Goal: Task Accomplishment & Management: Manage account settings

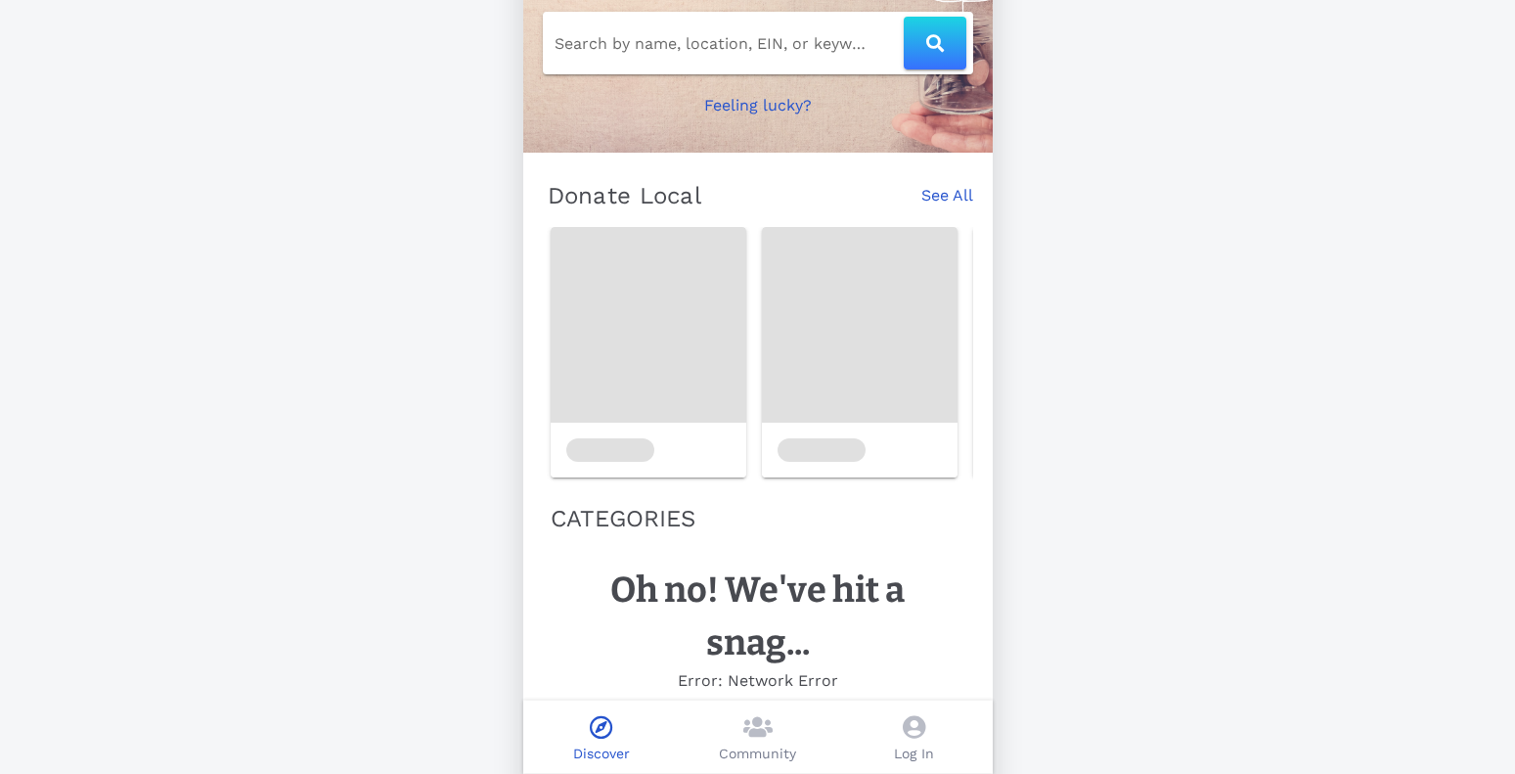
scroll to position [250, 0]
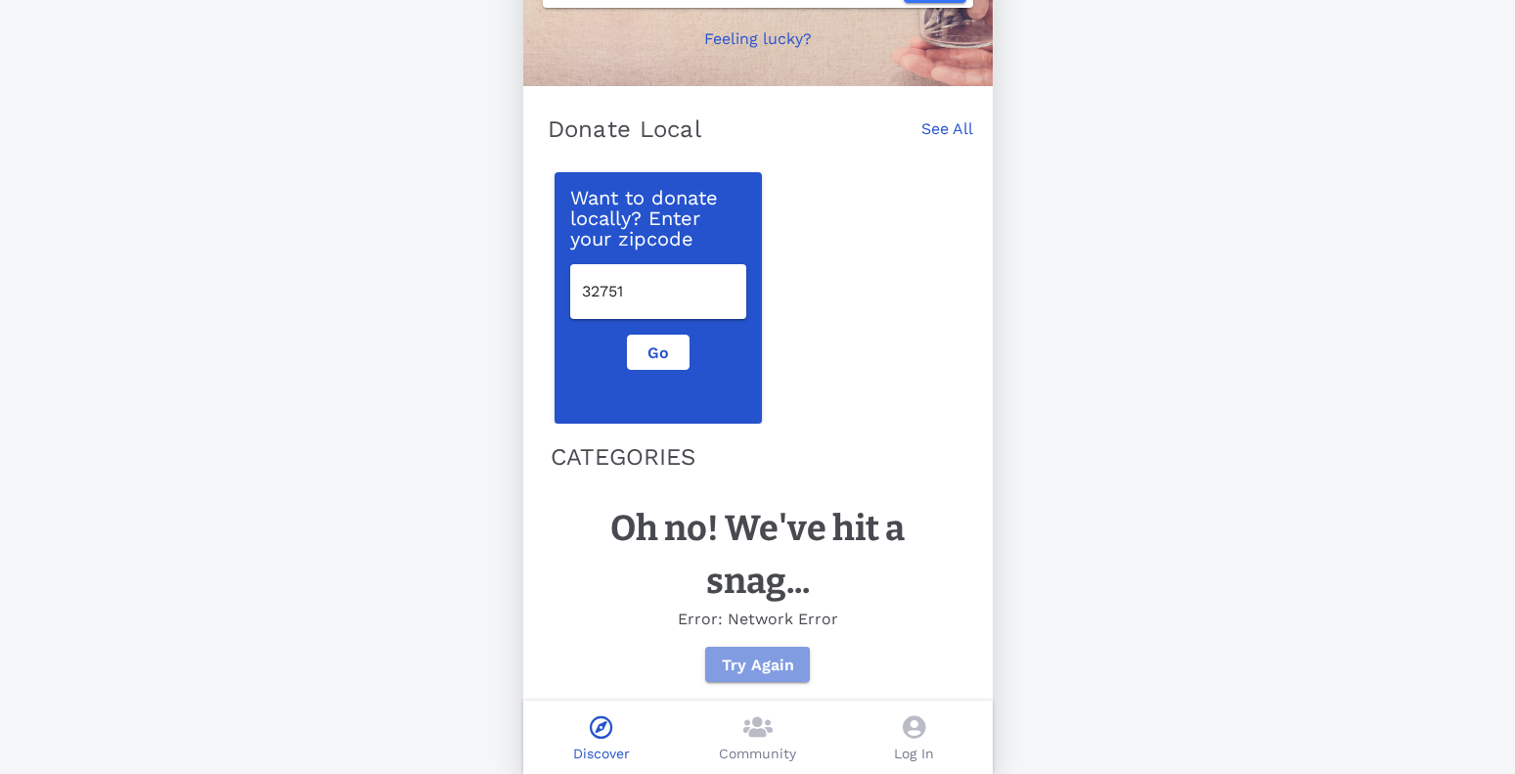
click at [771, 655] on span "Try Again" at bounding box center [757, 664] width 73 height 19
click at [769, 654] on button "Try Again" at bounding box center [757, 664] width 105 height 35
click at [650, 359] on span "Go" at bounding box center [658, 352] width 29 height 19
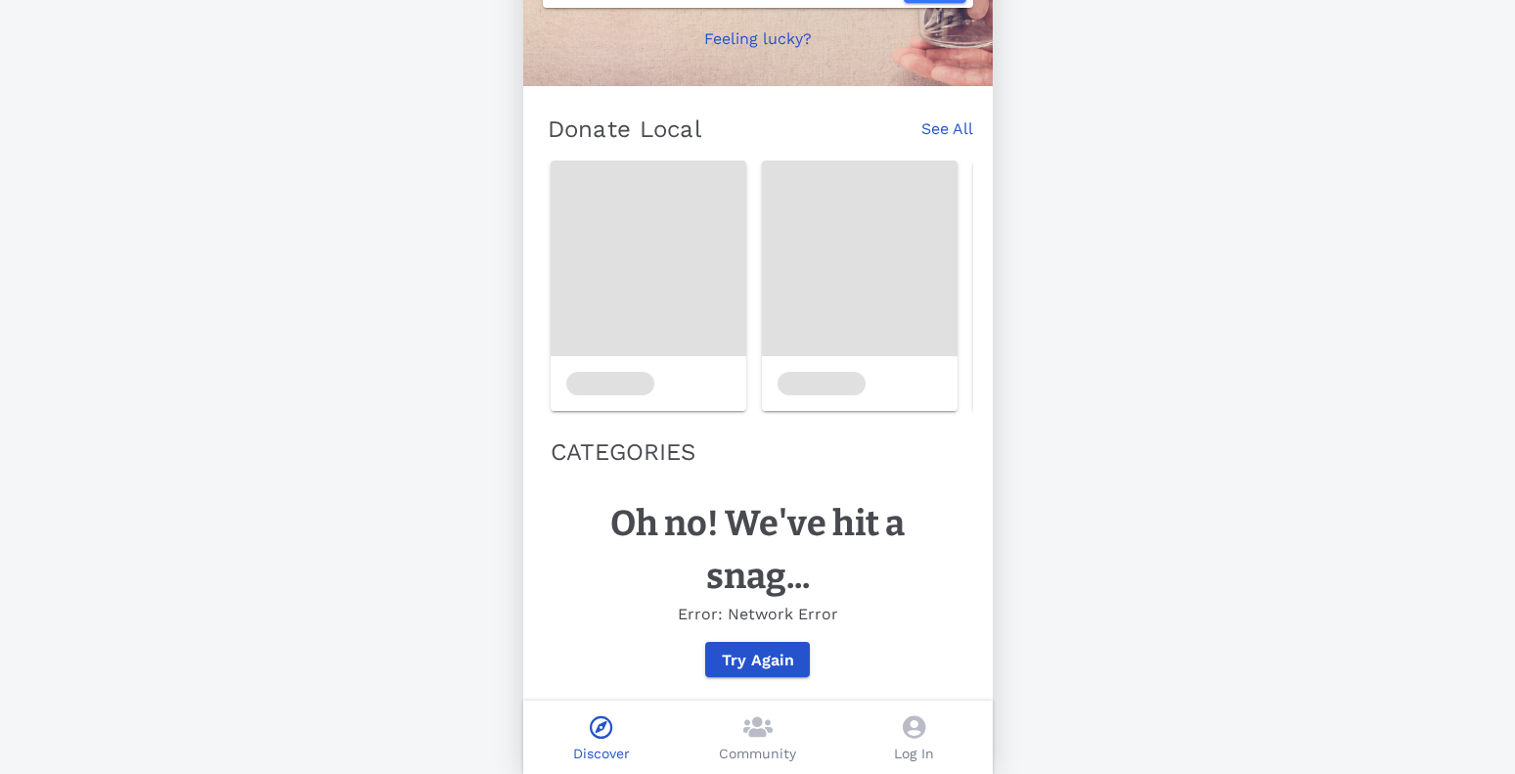
click at [910, 729] on icon at bounding box center [914, 726] width 23 height 23
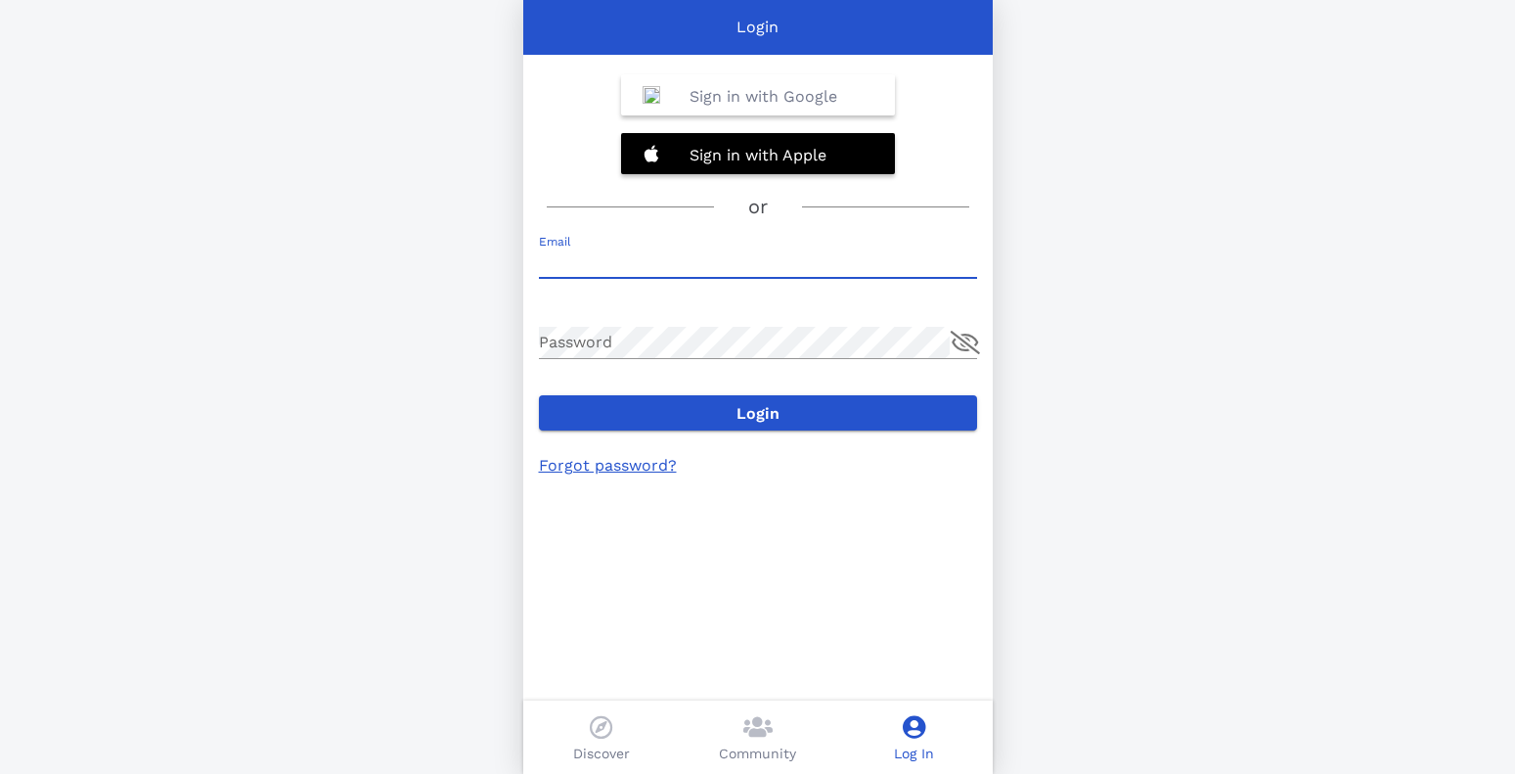
click at [664, 257] on input "Email" at bounding box center [758, 262] width 438 height 31
click at [968, 338] on button "append icon" at bounding box center [965, 342] width 29 height 23
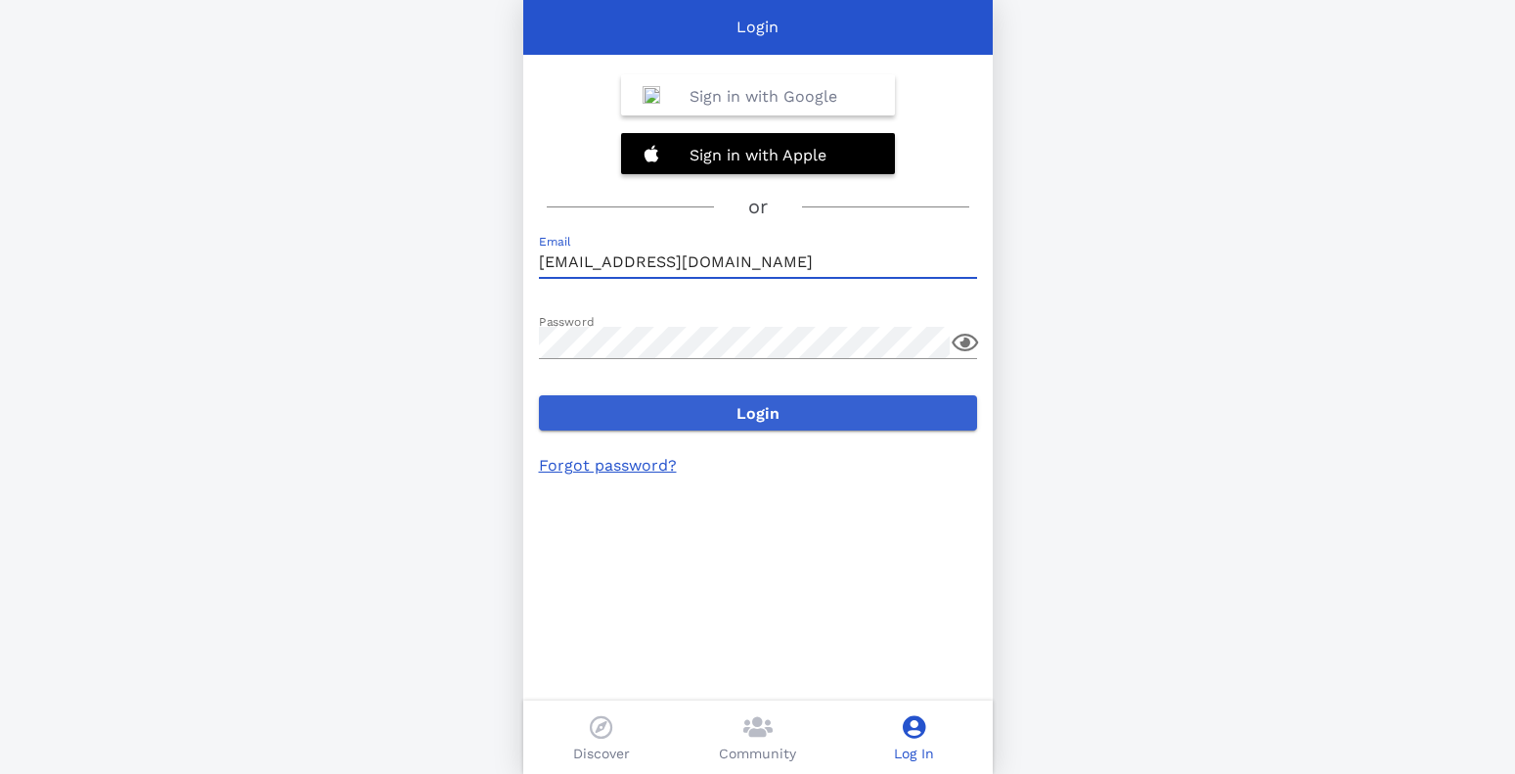
type input "[EMAIL_ADDRESS][DOMAIN_NAME]"
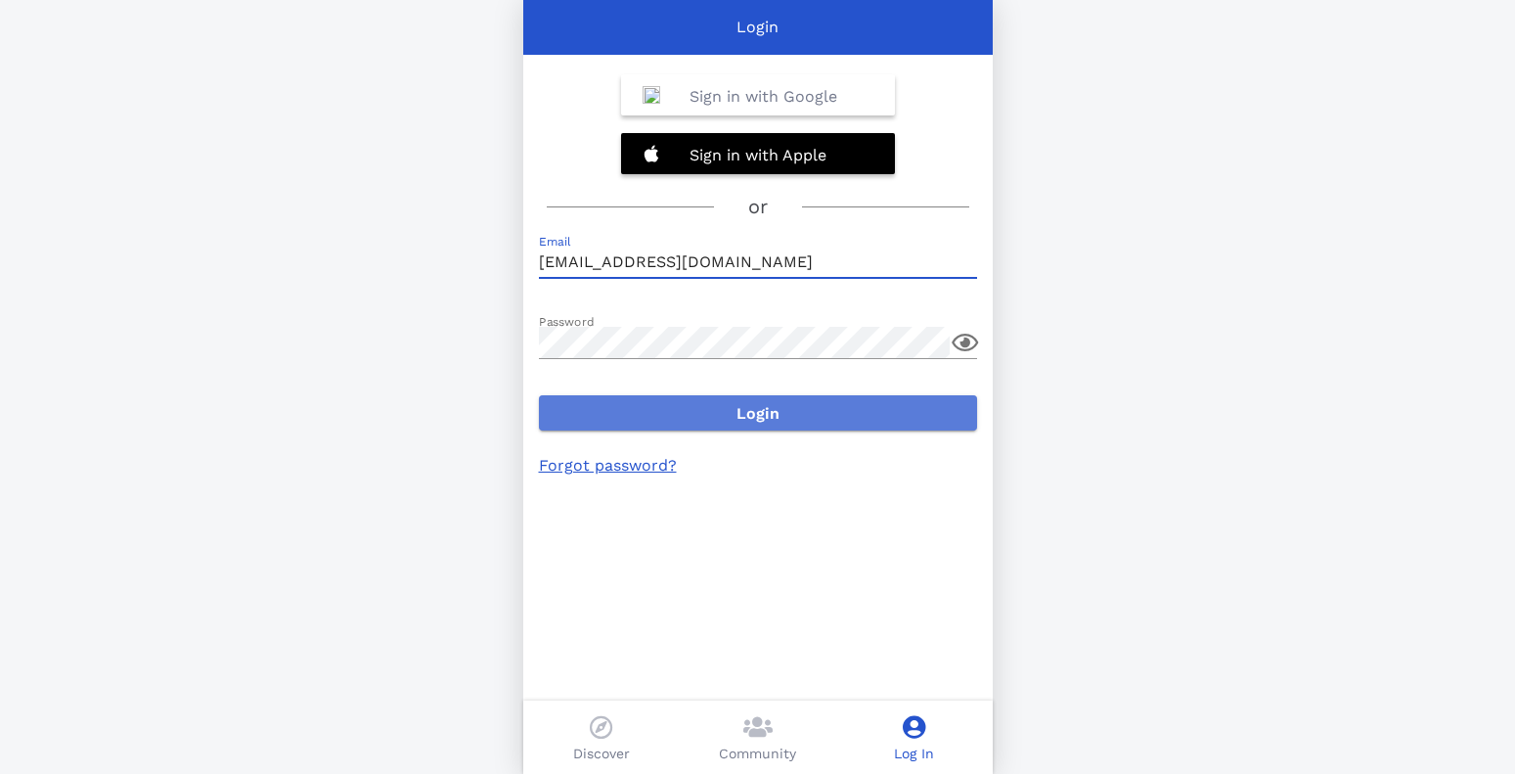
click at [777, 416] on span "Login" at bounding box center [758, 413] width 407 height 19
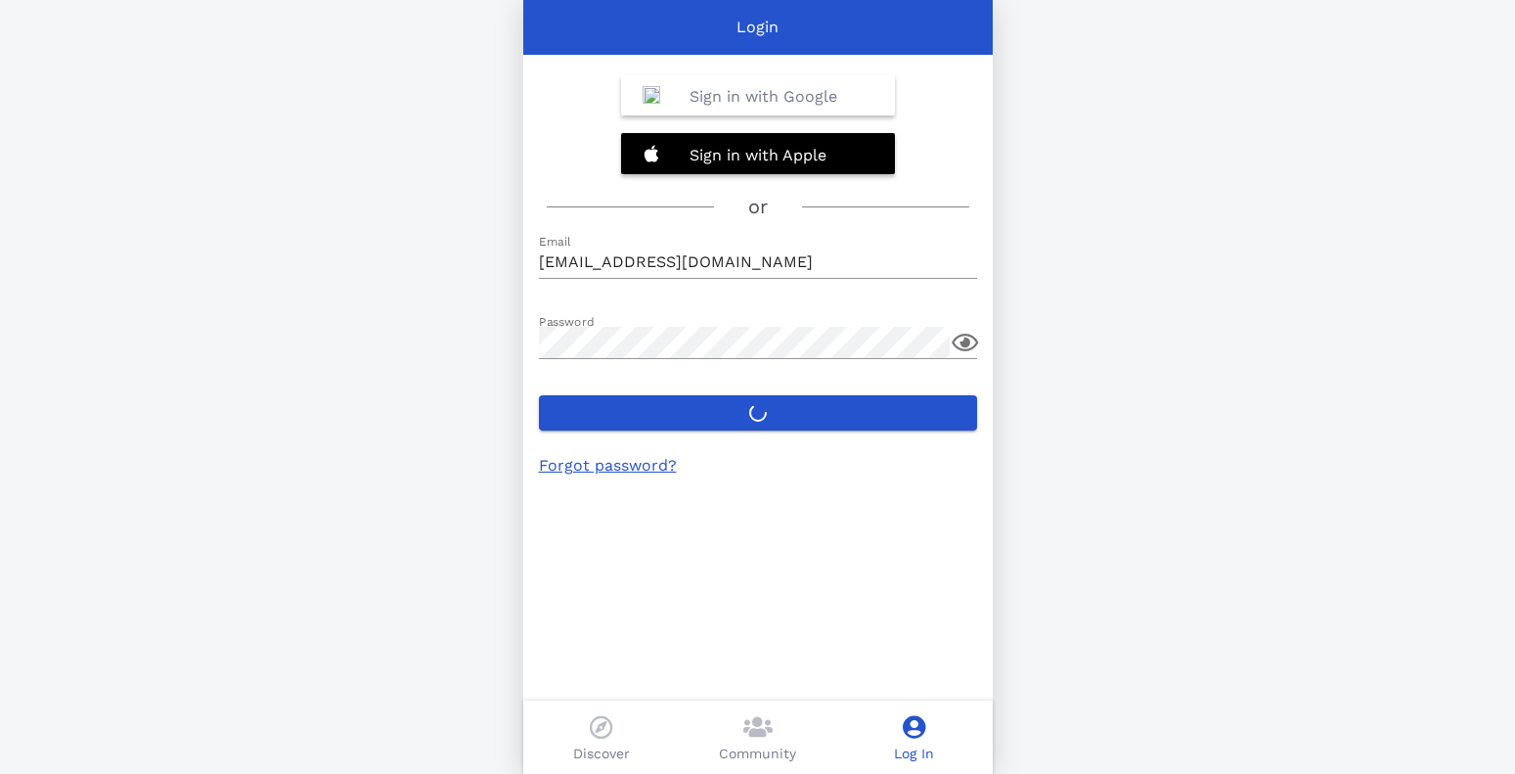
click at [614, 469] on link "Forgot password?" at bounding box center [608, 465] width 138 height 19
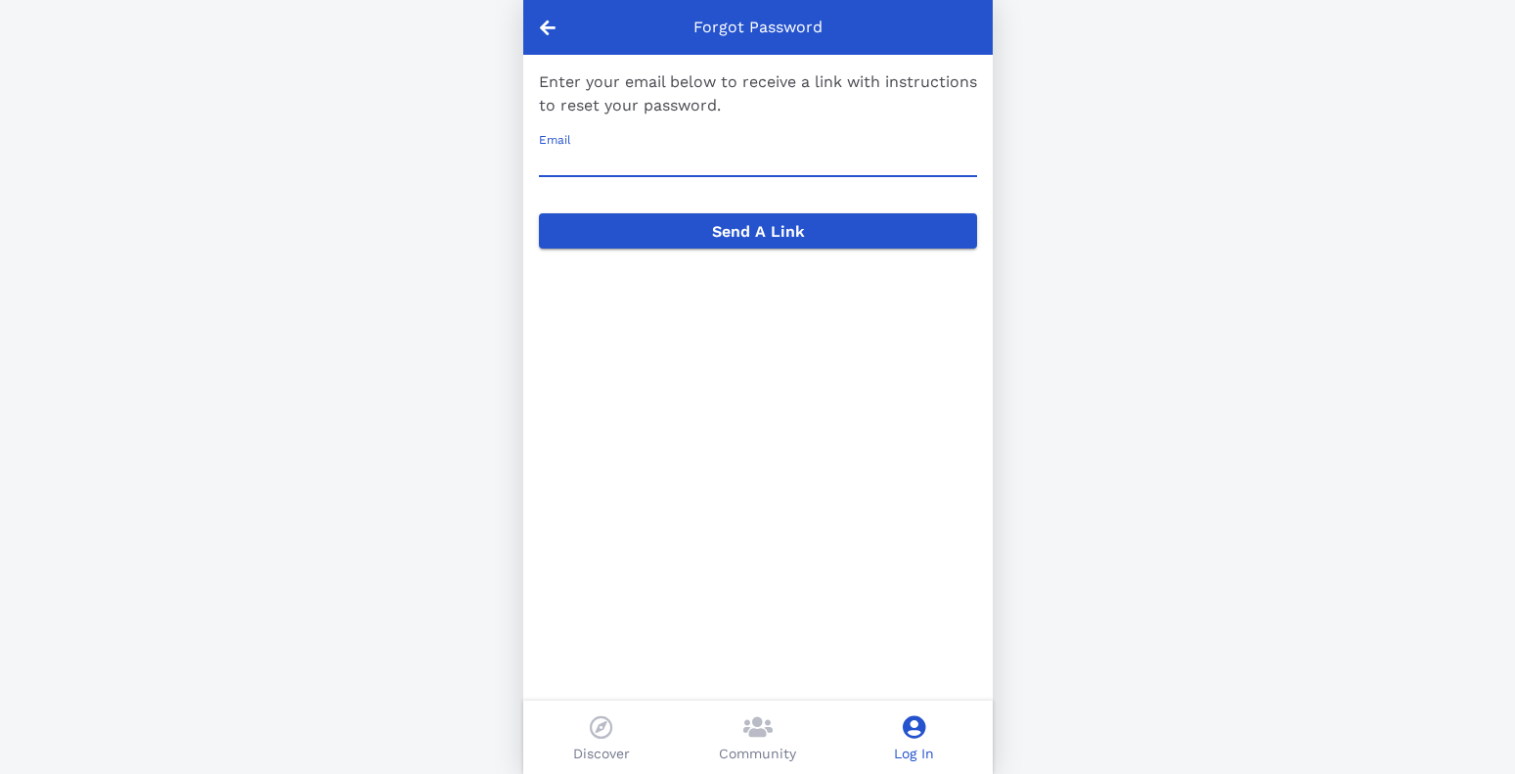
click at [695, 159] on input "Email" at bounding box center [758, 160] width 438 height 31
type input "p"
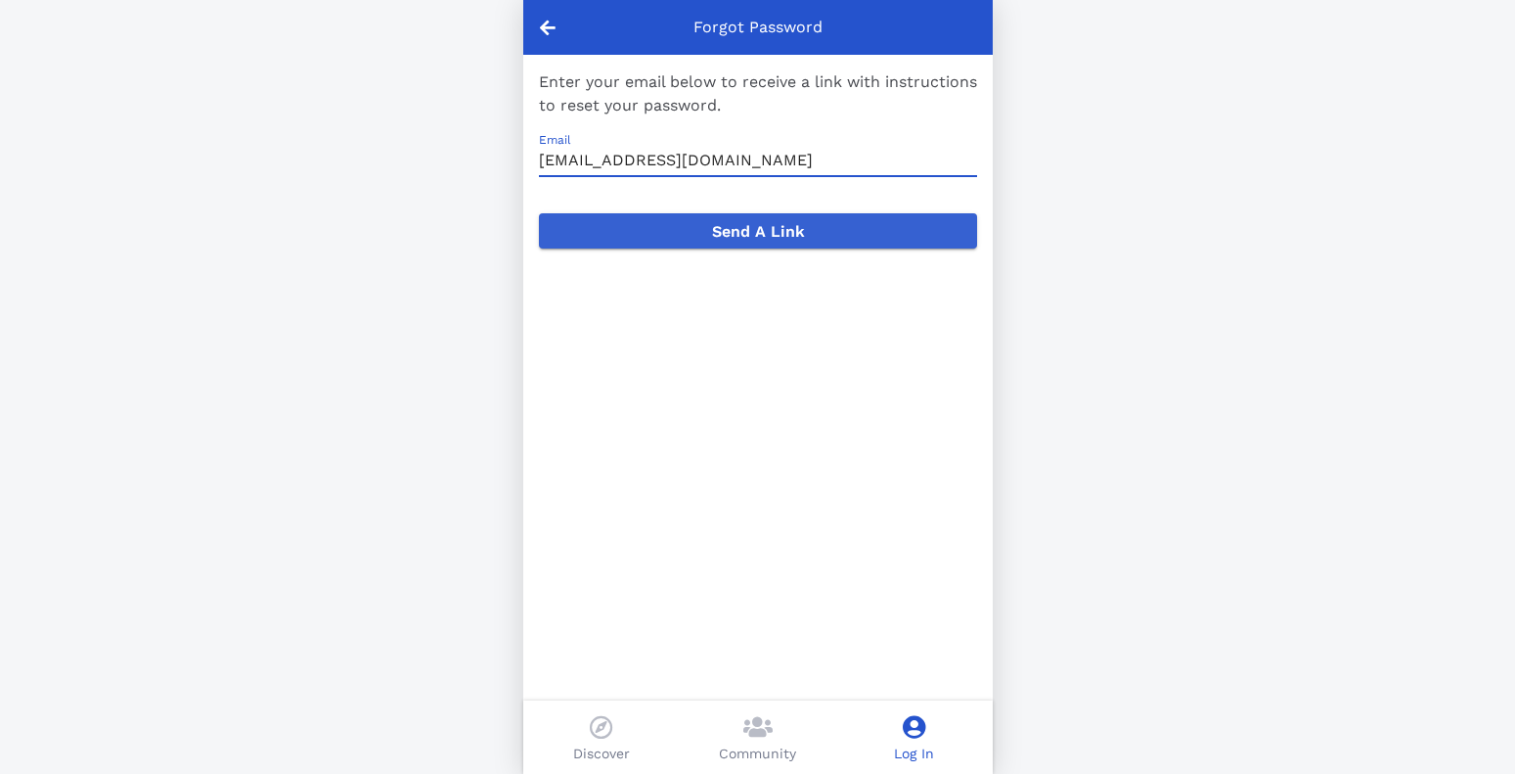
type input "[EMAIL_ADDRESS][DOMAIN_NAME]"
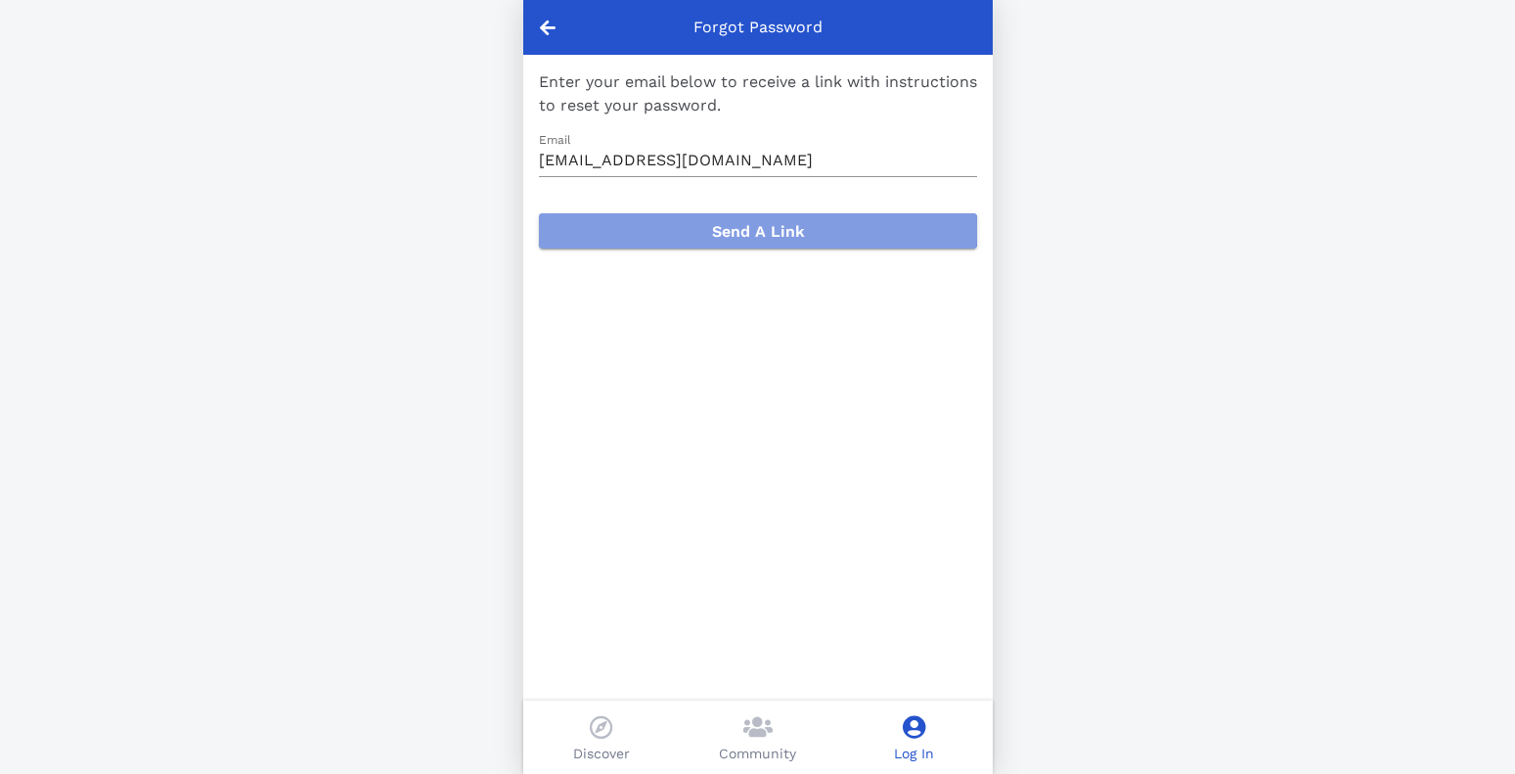
click at [726, 228] on span "Send A Link" at bounding box center [758, 231] width 407 height 19
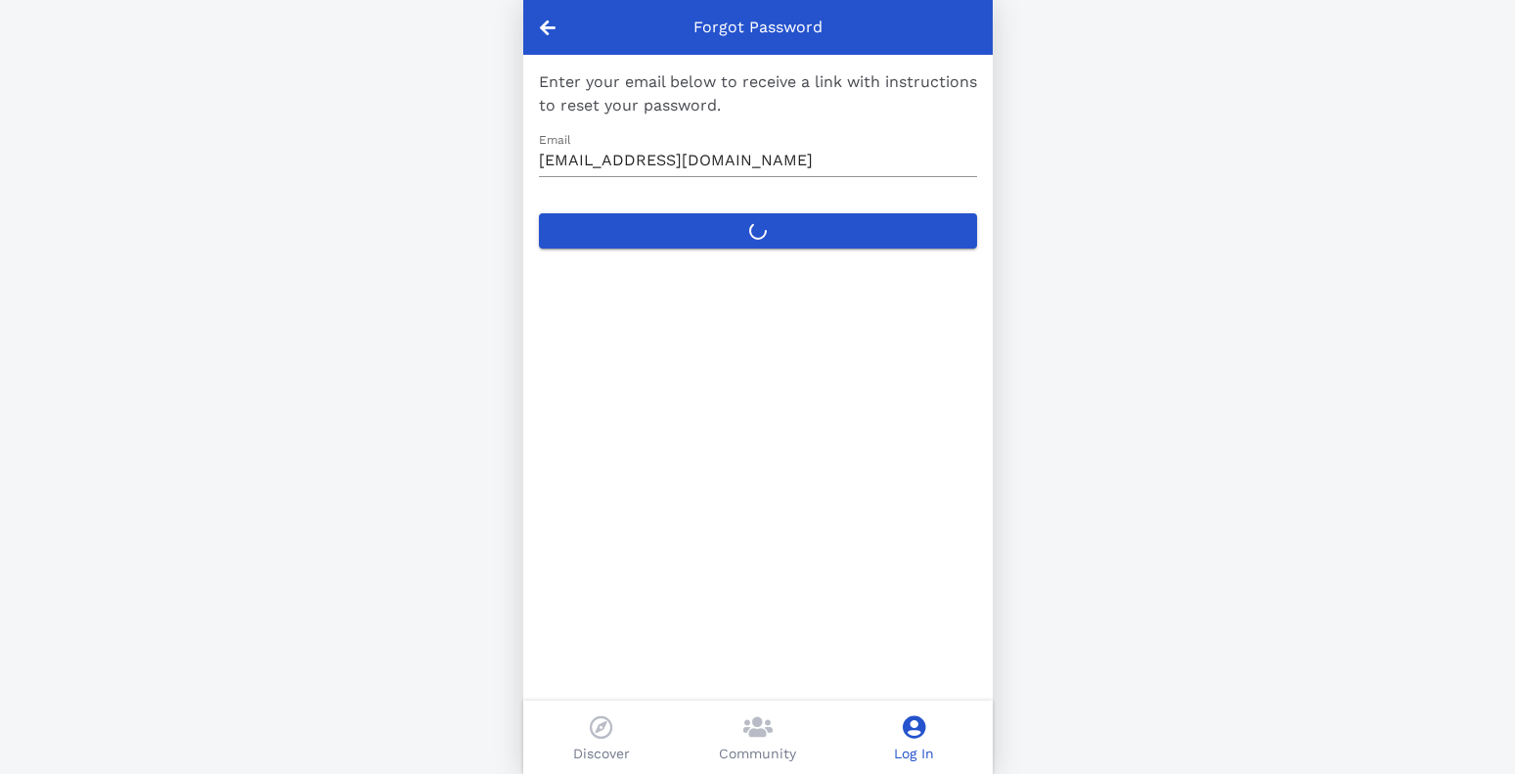
click at [1276, 247] on div "Forgot Password Enter your email below to receive a link with instructions to r…" at bounding box center [757, 387] width 1515 height 774
click at [30, 24] on div "Forgot Password Enter your email below to receive a link with instructions to r…" at bounding box center [757, 387] width 1515 height 774
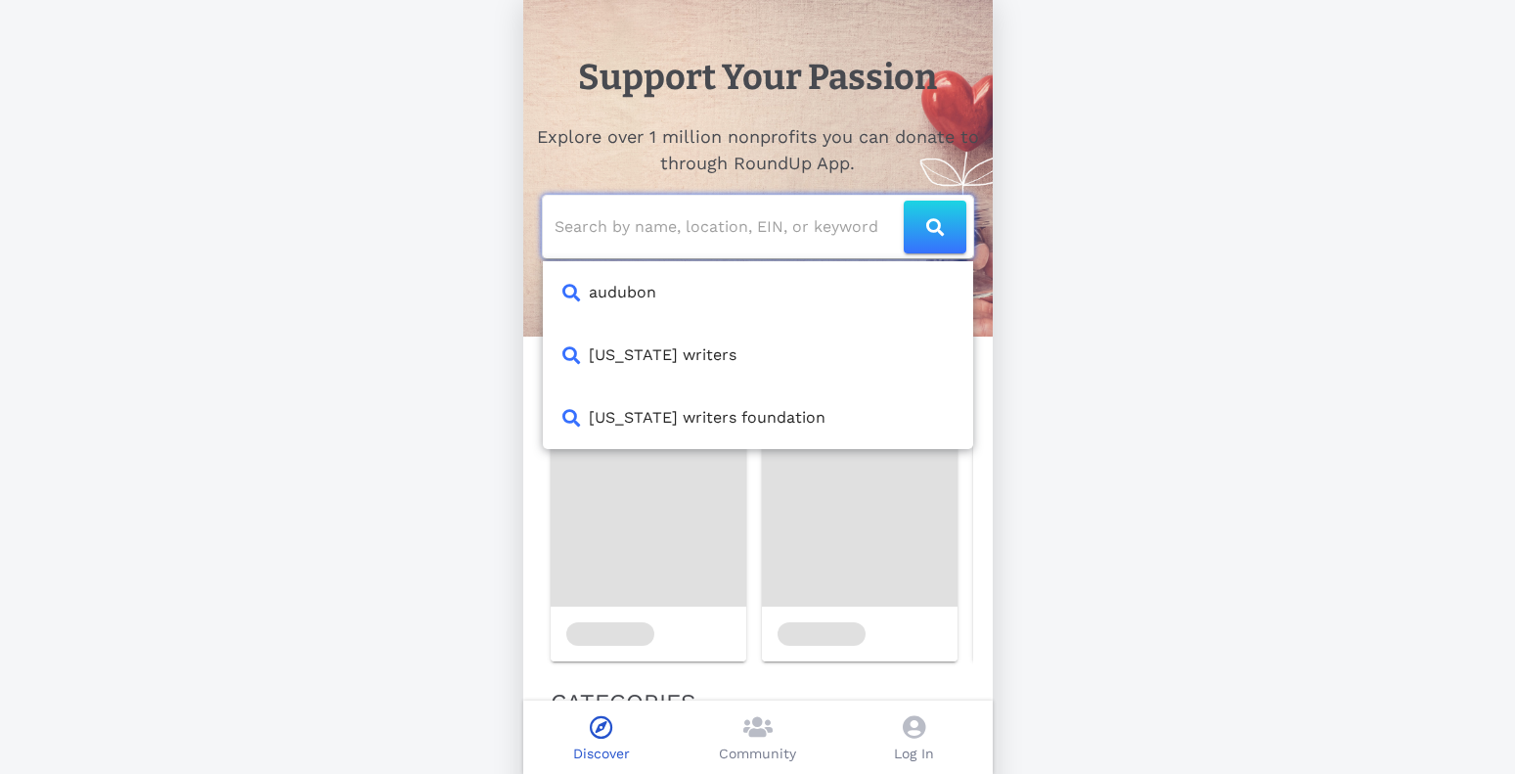
click at [855, 234] on input "text" at bounding box center [729, 226] width 349 height 31
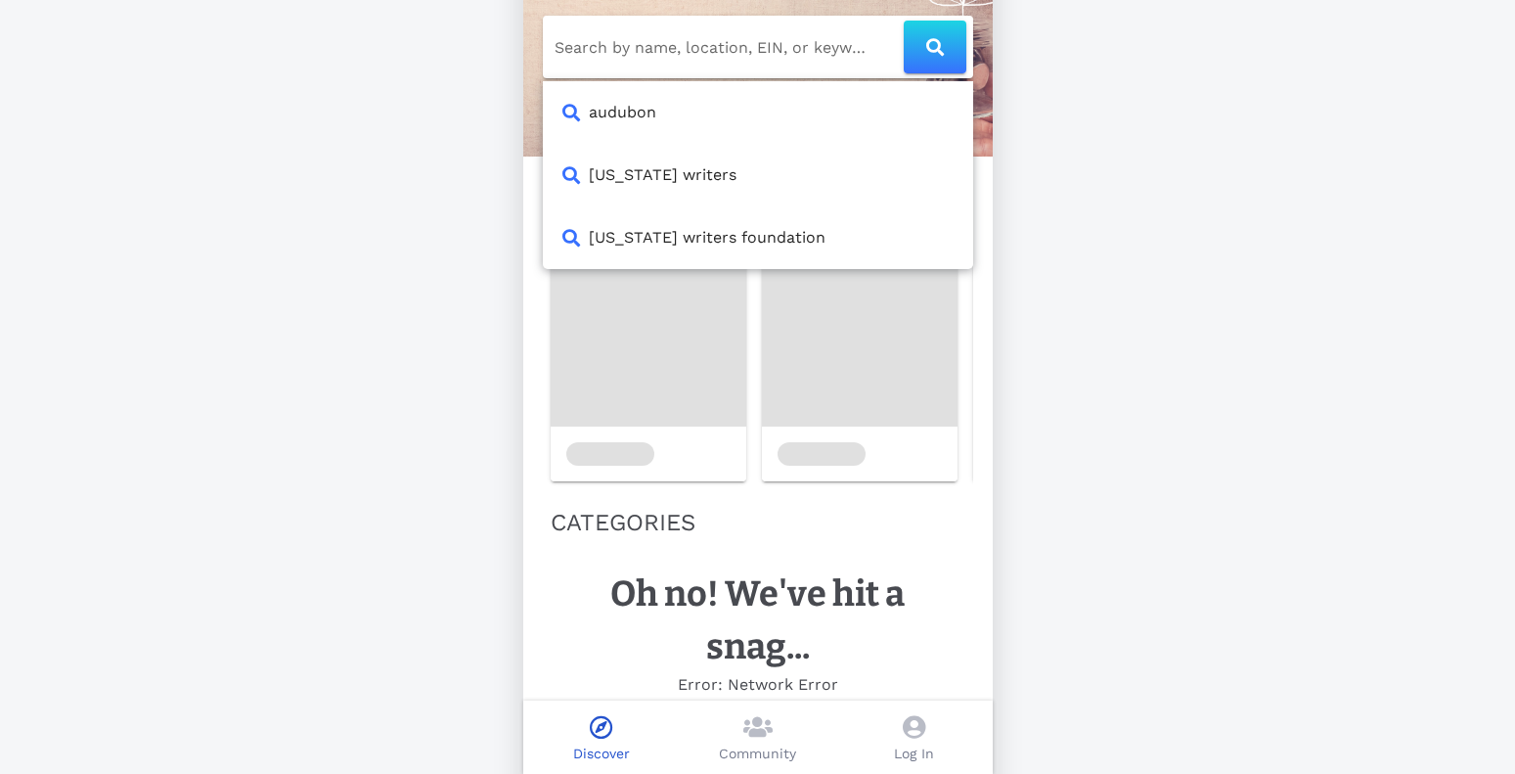
click at [1118, 234] on div "Support Your Passion Explore over 1 million nonprofits you can donate to throug…" at bounding box center [757, 332] width 1515 height 1024
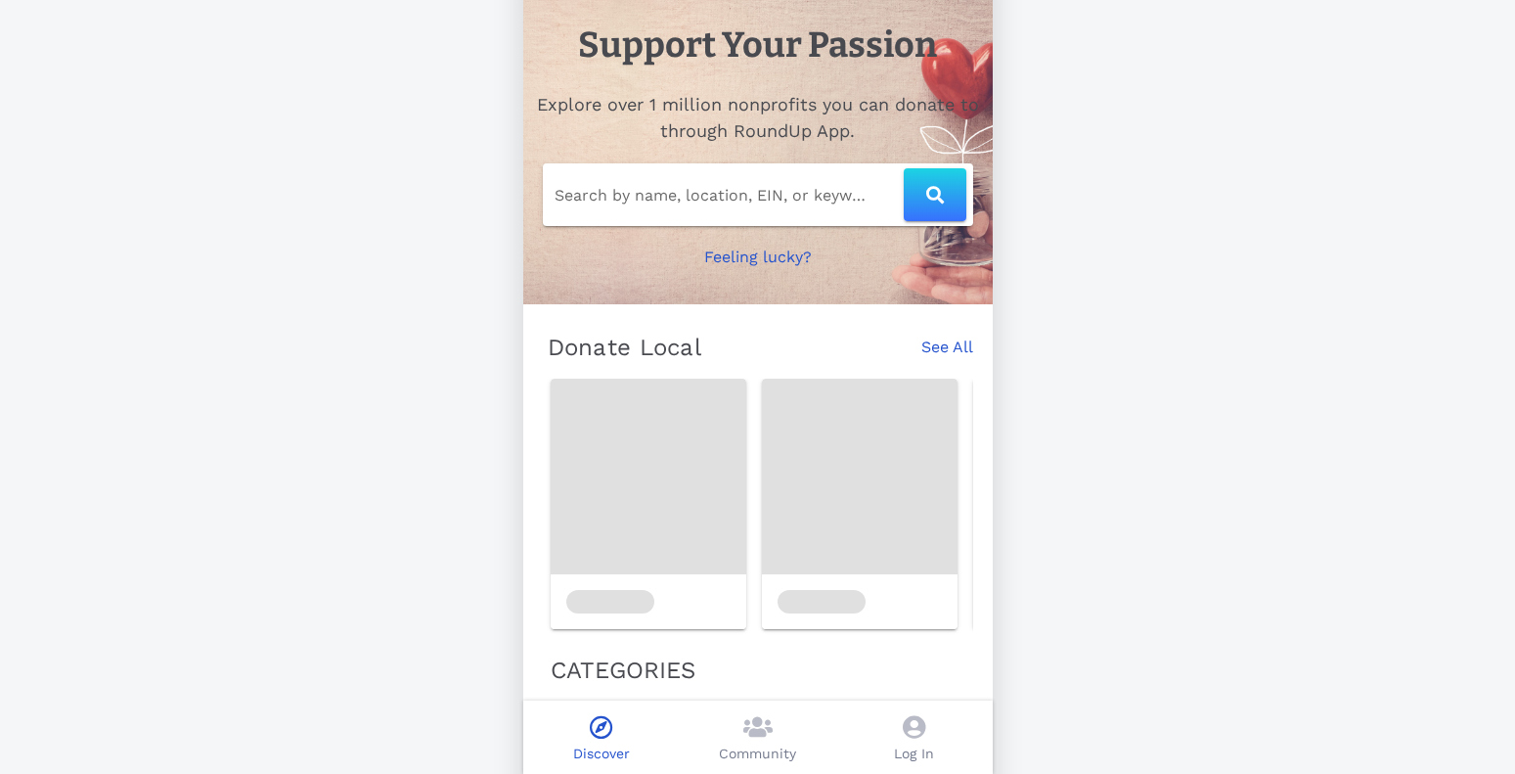
scroll to position [0, 0]
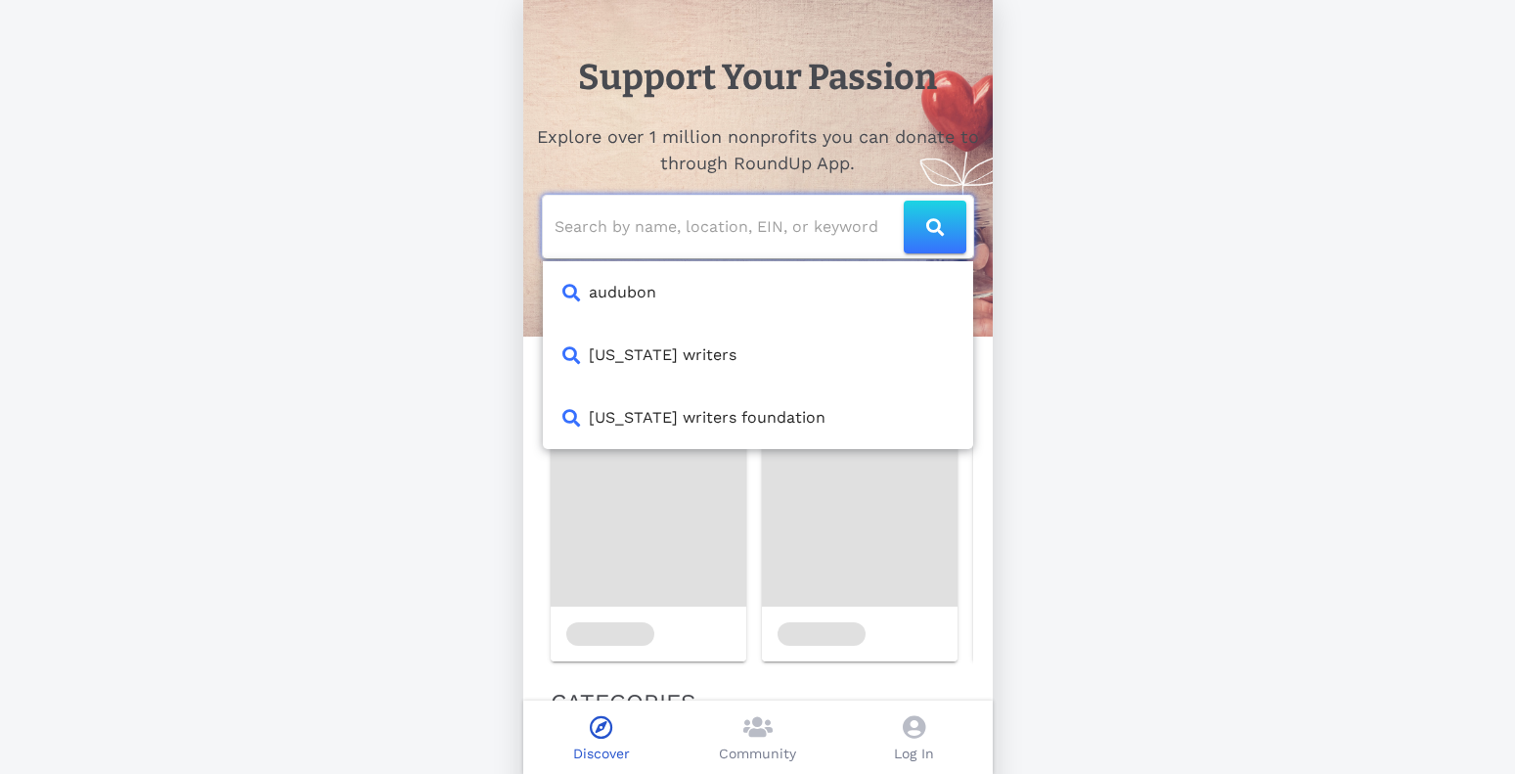
click at [608, 233] on input "text" at bounding box center [729, 226] width 349 height 31
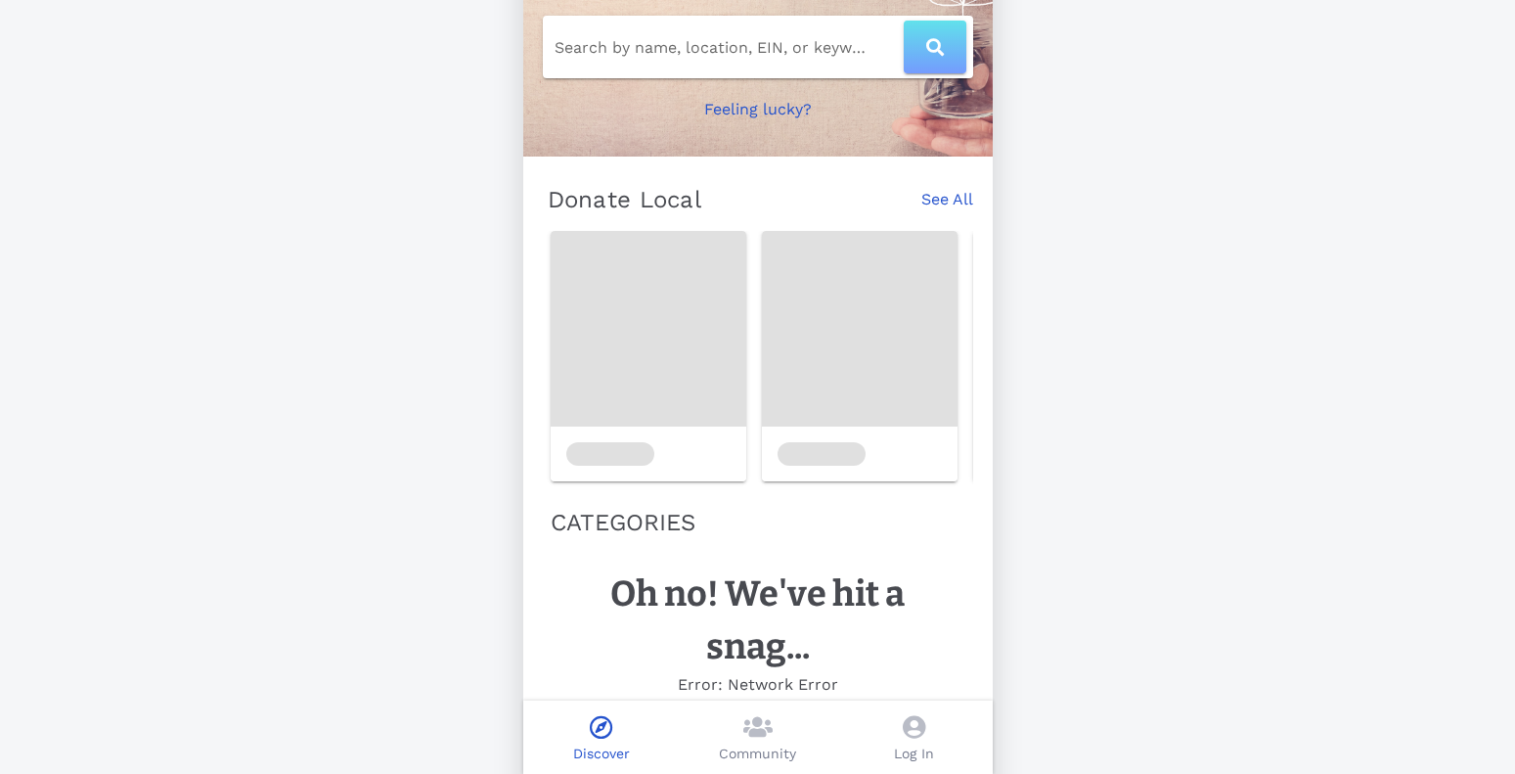
click at [935, 47] on icon "button" at bounding box center [935, 47] width 18 height 18
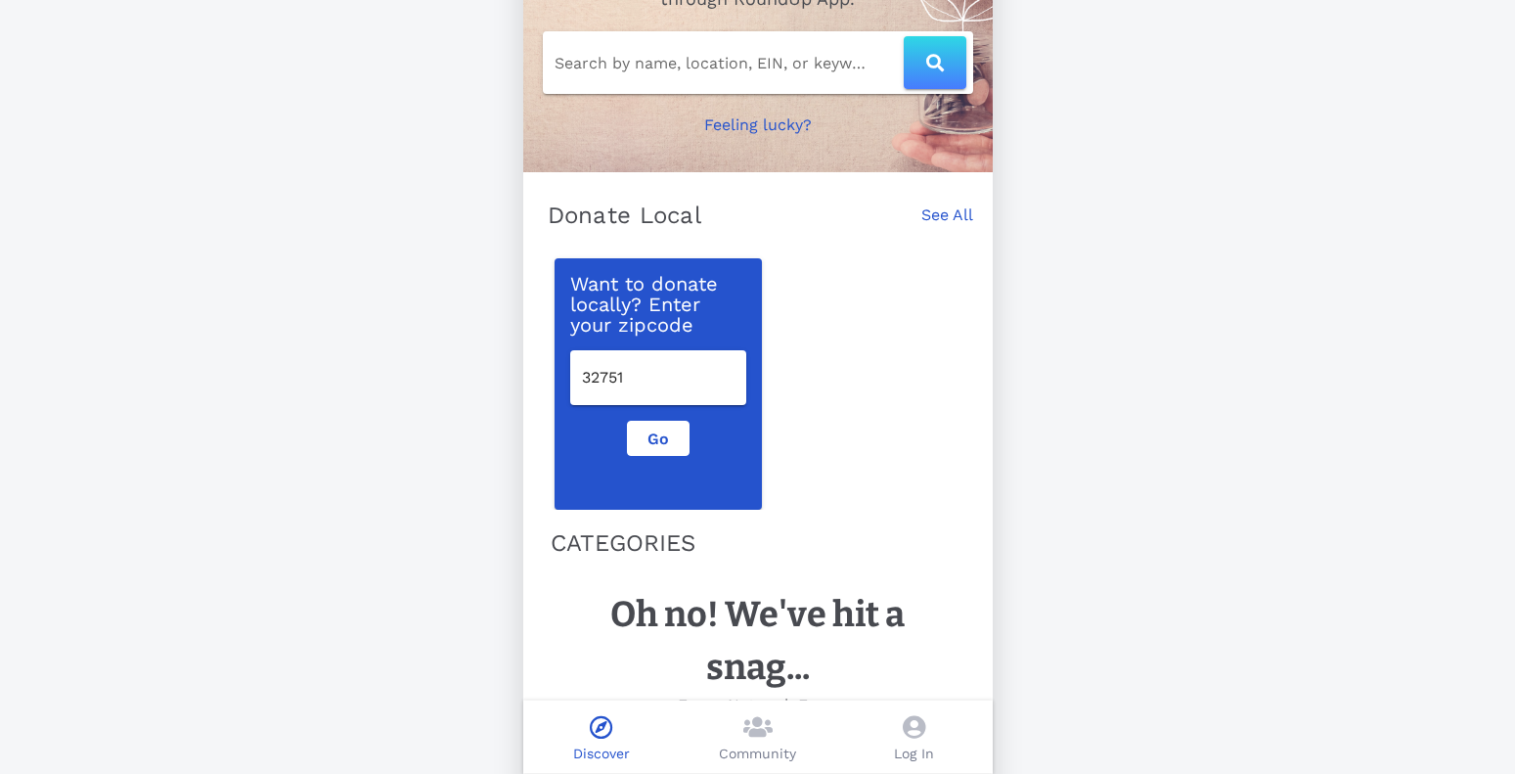
scroll to position [255, 0]
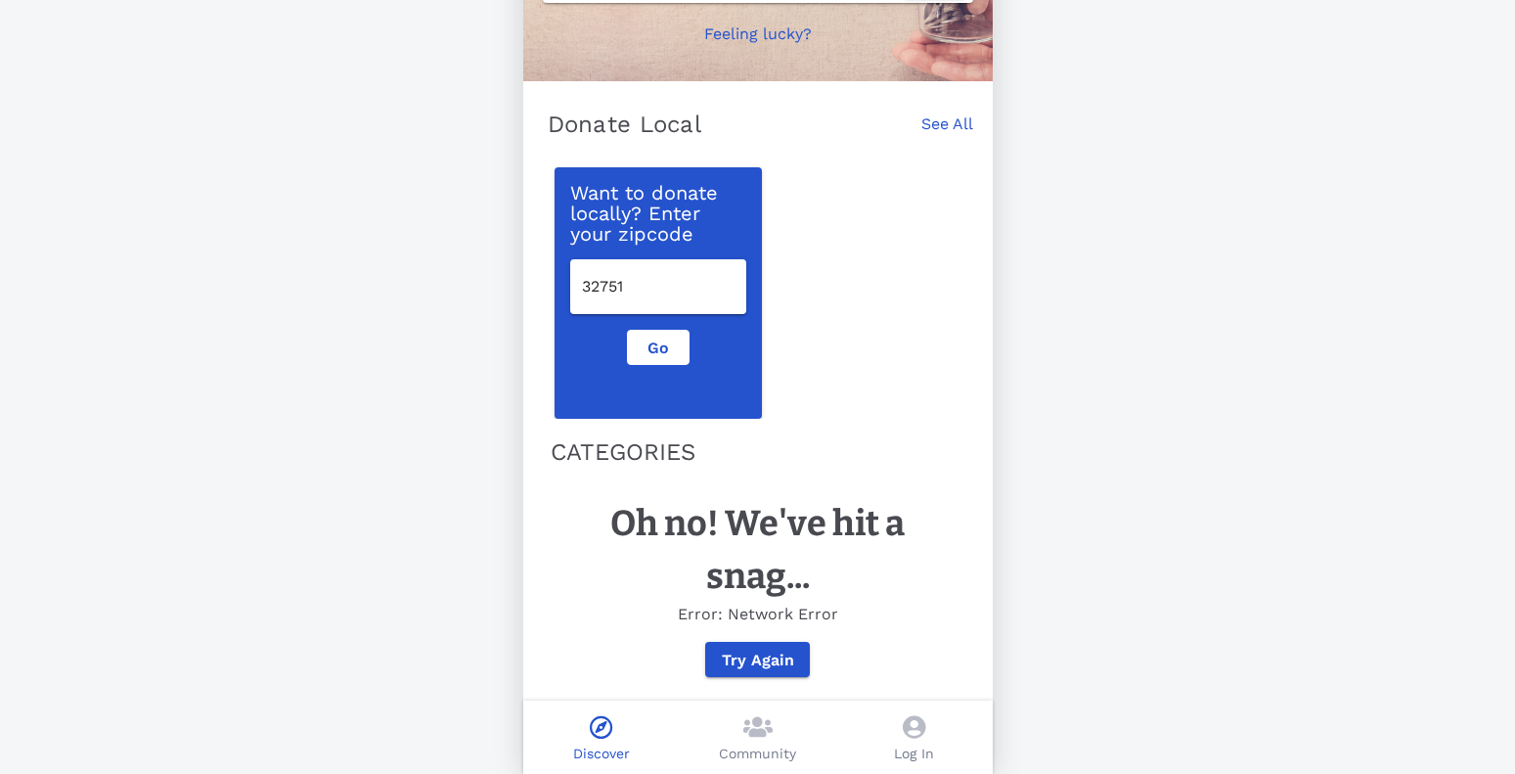
click at [912, 717] on icon at bounding box center [914, 726] width 23 height 23
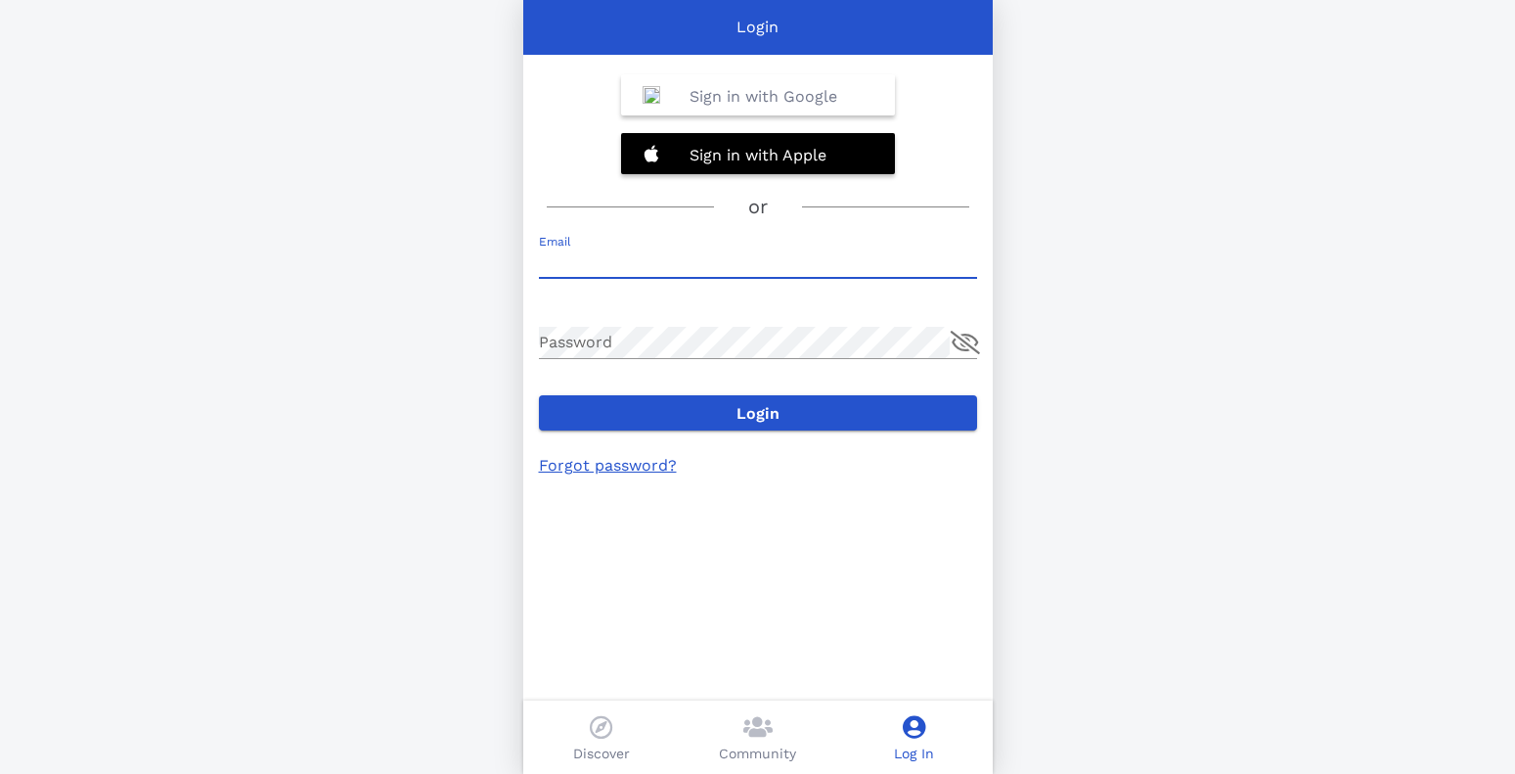
click at [790, 254] on input "Email" at bounding box center [758, 262] width 438 height 31
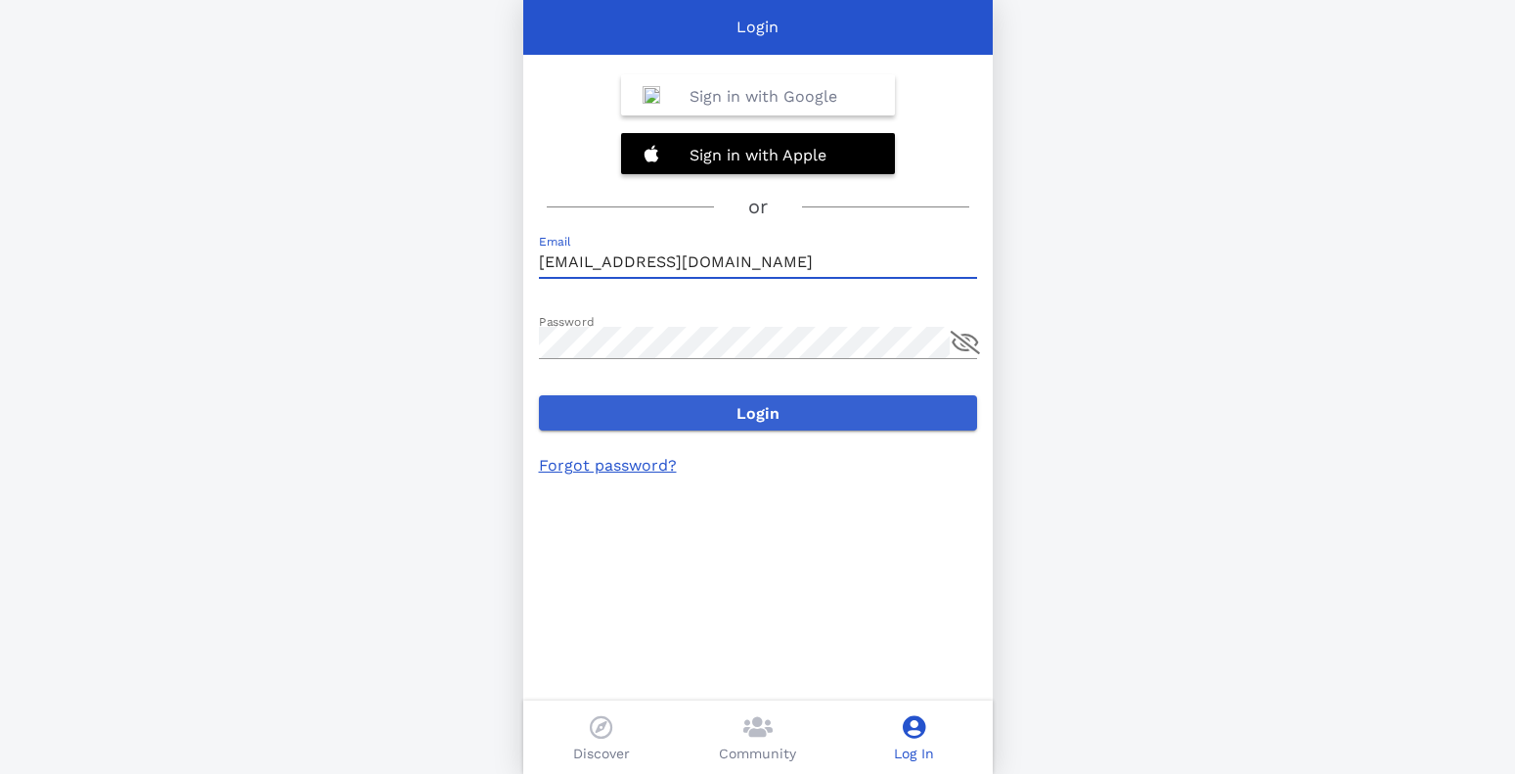
type input "[EMAIL_ADDRESS][DOMAIN_NAME]"
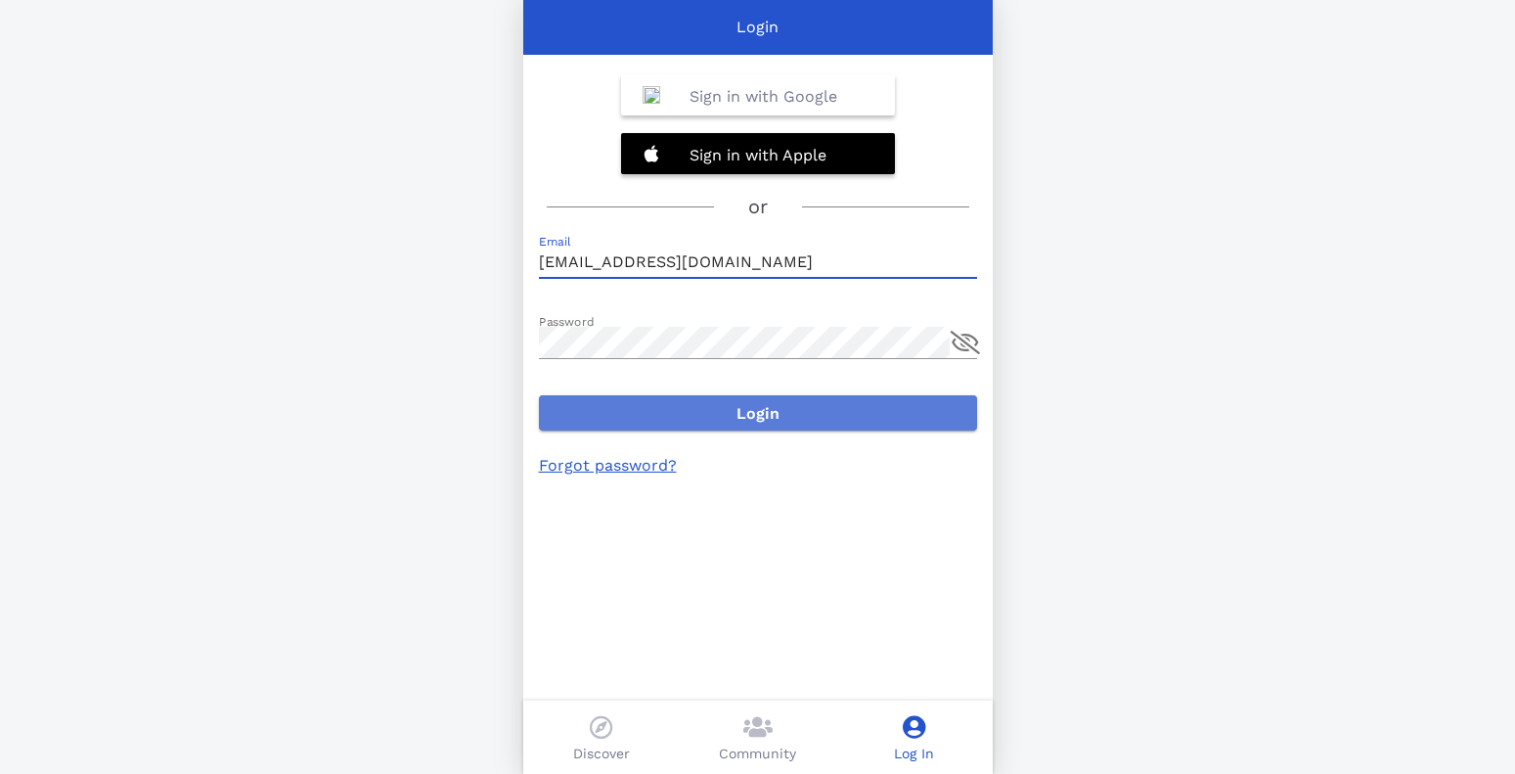
click at [794, 417] on span "Login" at bounding box center [758, 413] width 407 height 19
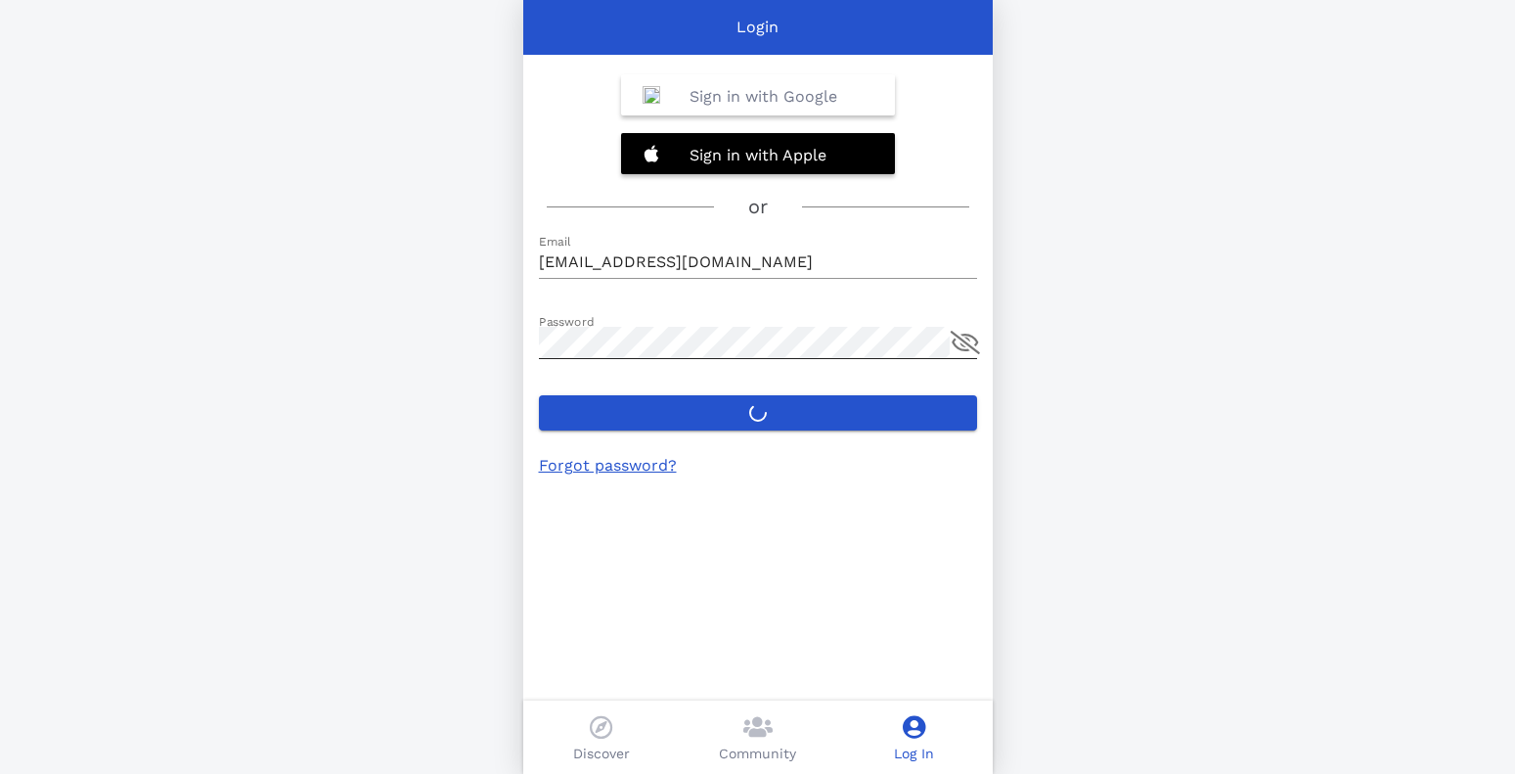
click at [972, 338] on button "append icon" at bounding box center [965, 342] width 29 height 23
